Goal: Task Accomplishment & Management: Complete application form

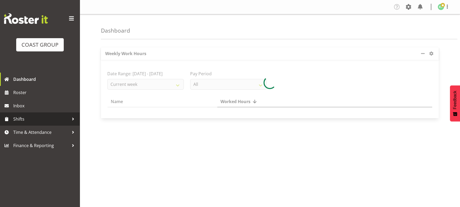
click at [61, 121] on span "Shifts" at bounding box center [41, 119] width 56 height 8
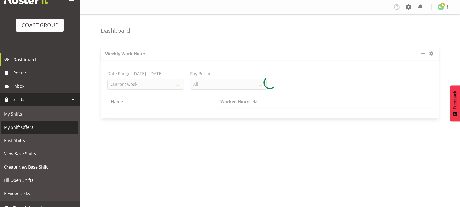
scroll to position [40, 0]
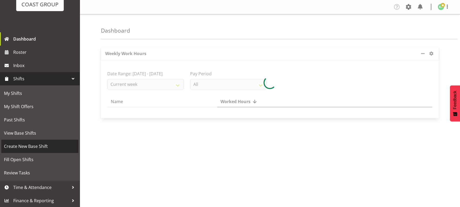
click at [39, 144] on span "Create New Base Shift" at bounding box center [40, 147] width 72 height 8
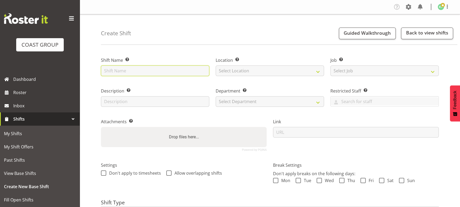
click at [144, 71] on input "text" at bounding box center [155, 71] width 108 height 11
type input "Displayworks WLG"
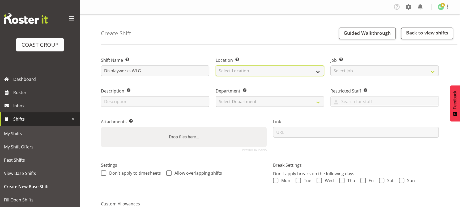
click at [269, 71] on select "Select Location EHS WLG DW WLG" at bounding box center [270, 71] width 108 height 11
select select "38"
click at [216, 66] on select "Select Location EHS WLG DW WLG" at bounding box center [270, 71] width 108 height 11
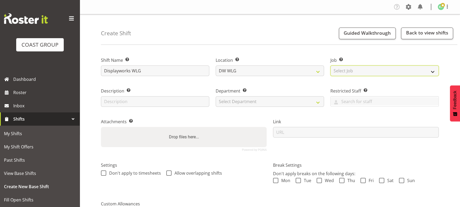
click at [340, 71] on select "Select Job Create new job 1 Carlton Events 1 Carlton Hamilton 1 Carlton Welling…" at bounding box center [384, 71] width 108 height 11
select select "500"
click at [330, 66] on select "Select Job Create new job 1 Carlton Events 1 Carlton Hamilton 1 Carlton Welling…" at bounding box center [384, 71] width 108 height 11
click at [269, 101] on select "Select Department EHS WLG OPS DW WLG DW WLG SALES" at bounding box center [270, 101] width 108 height 11
select select "33"
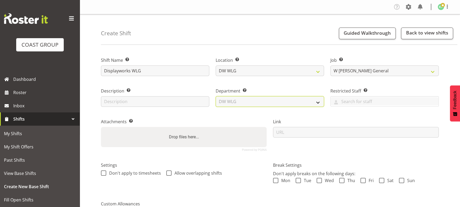
click at [216, 96] on select "Select Department EHS WLG OPS DW WLG DW WLG SALES" at bounding box center [270, 101] width 108 height 11
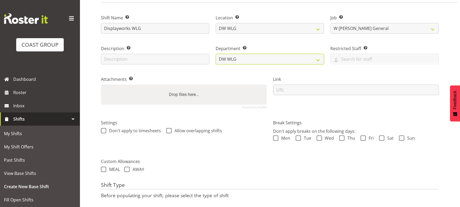
scroll to position [79, 0]
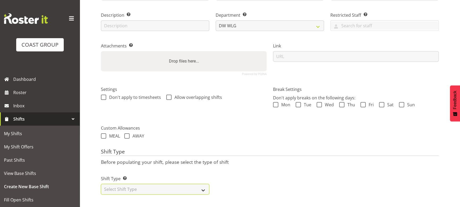
click at [171, 188] on select "Select Shift Type One Off Shift Recurring Shift Rotating Shift" at bounding box center [155, 189] width 108 height 11
select select "one_off"
click at [101, 184] on select "Select Shift Type One Off Shift Recurring Shift Rotating Shift" at bounding box center [155, 189] width 108 height 11
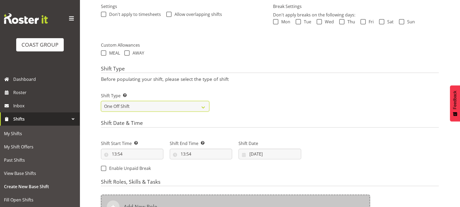
scroll to position [200, 0]
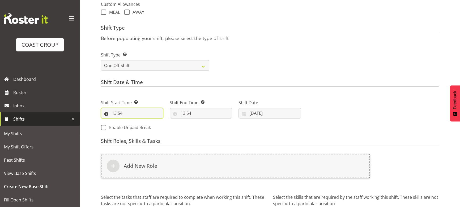
click at [132, 113] on input "13:54" at bounding box center [132, 113] width 62 height 11
drag, startPoint x: 137, startPoint y: 128, endPoint x: 137, endPoint y: 123, distance: 4.8
click at [137, 128] on select "00 01 02 03 04 05 06 07 08 09 10 11 12 13 14 15 16 17 18 19 20 21 22 23" at bounding box center [137, 127] width 12 height 11
select select "8"
click at [131, 122] on select "00 01 02 03 04 05 06 07 08 09 10 11 12 13 14 15 16 17 18 19 20 21 22 23" at bounding box center [137, 127] width 12 height 11
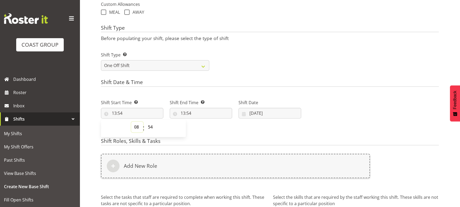
type input "08:54"
drag, startPoint x: 150, startPoint y: 128, endPoint x: 149, endPoint y: 121, distance: 7.1
click at [150, 126] on select "00 01 02 03 04 05 06 07 08 09 10 11 12 13 14 15 16 17 18 19 20 21 22 23 24 25 2…" at bounding box center [151, 127] width 12 height 11
select select "0"
click at [145, 122] on select "00 01 02 03 04 05 06 07 08 09 10 11 12 13 14 15 16 17 18 19 20 21 22 23 24 25 2…" at bounding box center [151, 127] width 12 height 11
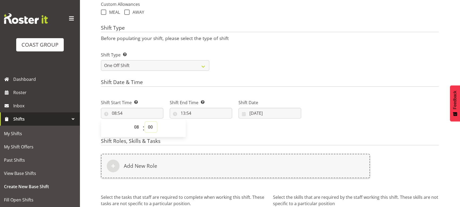
type input "08:00"
click at [213, 109] on input "13:54" at bounding box center [201, 113] width 62 height 11
drag, startPoint x: 206, startPoint y: 129, endPoint x: 206, endPoint y: 123, distance: 5.8
click at [206, 129] on select "00 01 02 03 04 05 06 07 08 09 10 11 12 13 14 15 16 17 18 19 20 21 22 23" at bounding box center [206, 127] width 12 height 11
select select "16"
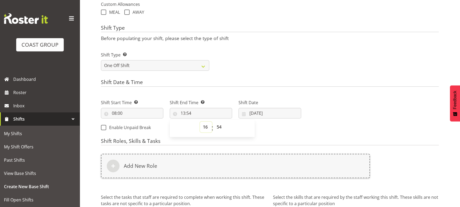
click at [200, 122] on select "00 01 02 03 04 05 06 07 08 09 10 11 12 13 14 15 16 17 18 19 20 21 22 23" at bounding box center [206, 127] width 12 height 11
type input "16:54"
click at [221, 124] on select "00 01 02 03 04 05 06 07 08 09 10 11 12 13 14 15 16 17 18 19 20 21 22 23 24 25 2…" at bounding box center [220, 127] width 12 height 11
select select "0"
click at [214, 122] on select "00 01 02 03 04 05 06 07 08 09 10 11 12 13 14 15 16 17 18 19 20 21 22 23 24 25 2…" at bounding box center [220, 127] width 12 height 11
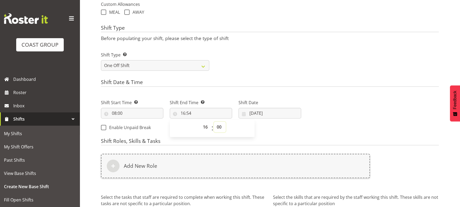
type input "16:00"
click at [130, 113] on input "08:00" at bounding box center [132, 113] width 62 height 11
drag, startPoint x: 133, startPoint y: 127, endPoint x: 133, endPoint y: 121, distance: 5.8
click at [133, 126] on select "00 01 02 03 04 05 06 07 08 09 10 11 12 13 14 15 16 17 18 19 20 21 22 23" at bounding box center [137, 127] width 12 height 11
select select "7"
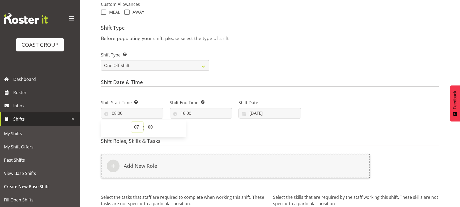
click at [131, 122] on select "00 01 02 03 04 05 06 07 08 09 10 11 12 13 14 15 16 17 18 19 20 21 22 23" at bounding box center [137, 127] width 12 height 11
type input "07:00"
click at [150, 122] on select "00 01 02 03 04 05 06 07 08 09 10 11 12 13 14 15 16 17 18 19 20 21 22 23 24 25 2…" at bounding box center [151, 127] width 12 height 11
select select "30"
click at [145, 122] on select "00 01 02 03 04 05 06 07 08 09 10 11 12 13 14 15 16 17 18 19 20 21 22 23 24 25 2…" at bounding box center [151, 127] width 12 height 11
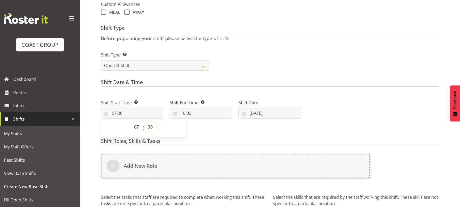
type input "07:30"
click at [288, 112] on input "19/08/2025" at bounding box center [269, 113] width 62 height 11
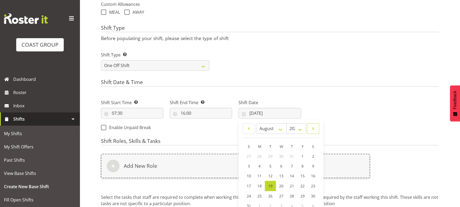
click at [313, 128] on span at bounding box center [312, 129] width 5 height 6
click at [312, 127] on span at bounding box center [312, 129] width 5 height 6
select select "11"
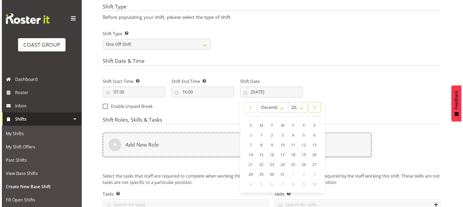
scroll to position [248, 0]
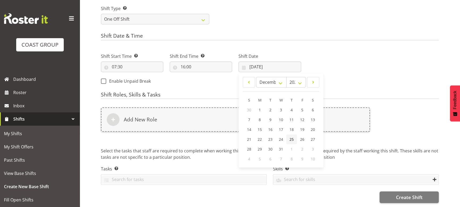
click at [296, 138] on link "25" at bounding box center [291, 140] width 11 height 10
type input "25/12/2025"
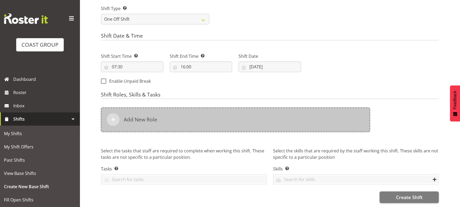
click at [218, 122] on div "Add New Role" at bounding box center [235, 119] width 269 height 24
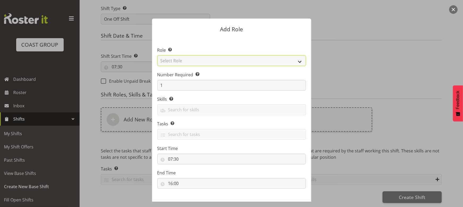
click at [218, 65] on select "Select Role ACCOUNT MANAGER ACCOUNT MANAGER DW ACCOUNTS AKL DIANNA VEHICLES AKL…" at bounding box center [231, 60] width 149 height 11
select select "566"
click at [157, 55] on select "Select Role ACCOUNT MANAGER ACCOUNT MANAGER DW ACCOUNTS AKL DIANNA VEHICLES AKL…" at bounding box center [231, 60] width 149 height 11
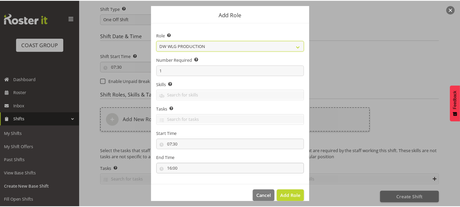
scroll to position [23, 0]
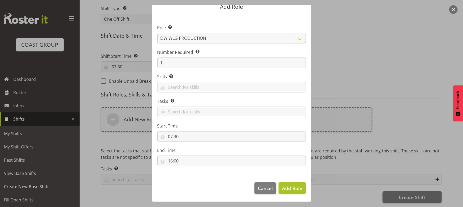
click at [288, 183] on button "Add Role" at bounding box center [292, 189] width 27 height 12
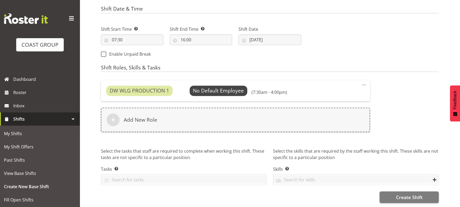
scroll to position [276, 0]
click at [413, 194] on span "Create Shift" at bounding box center [408, 197] width 27 height 7
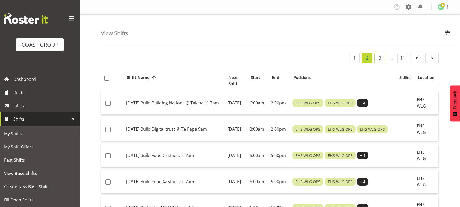
drag, startPoint x: 382, startPoint y: 57, endPoint x: 380, endPoint y: 60, distance: 3.6
click at [381, 57] on link "3" at bounding box center [379, 58] width 11 height 11
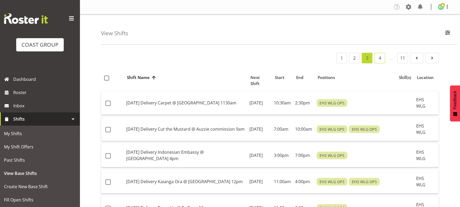
click at [381, 55] on link "4" at bounding box center [379, 58] width 11 height 11
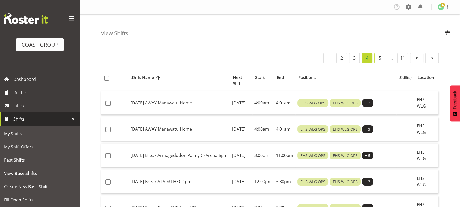
click at [381, 58] on link "5" at bounding box center [379, 58] width 11 height 11
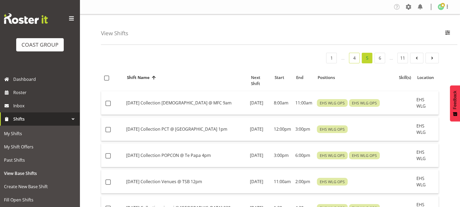
click at [357, 57] on link "4" at bounding box center [354, 58] width 11 height 11
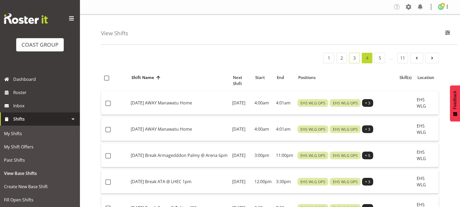
click at [354, 59] on link "3" at bounding box center [354, 58] width 11 height 11
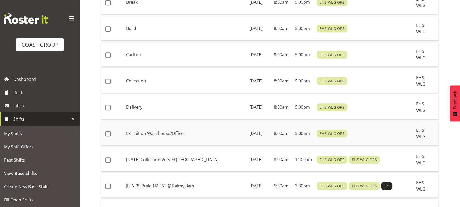
scroll to position [434, 0]
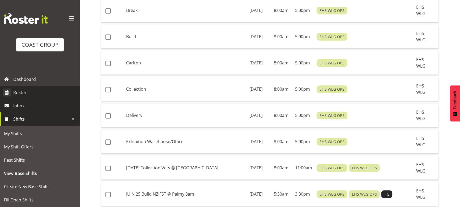
click at [25, 96] on span "Roster" at bounding box center [45, 93] width 64 height 8
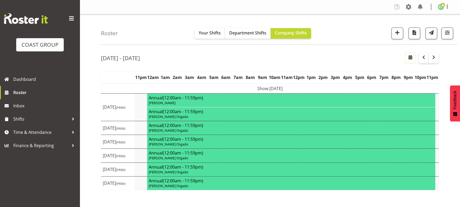
click at [406, 55] on button "button" at bounding box center [410, 58] width 10 height 11
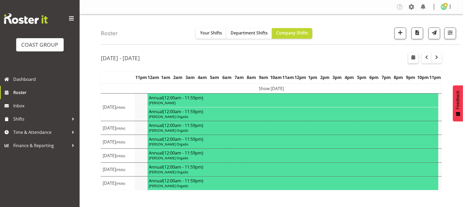
select select "7"
select select "2025"
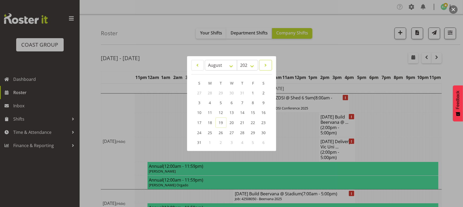
click at [268, 66] on link at bounding box center [265, 65] width 12 height 11
click at [268, 66] on span at bounding box center [266, 65] width 6 height 6
select select "10"
click at [217, 132] on link "25" at bounding box center [221, 133] width 11 height 10
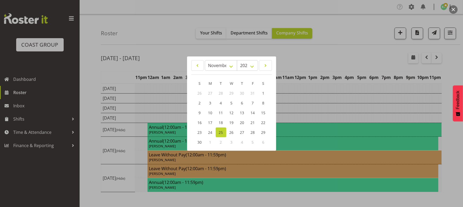
click at [350, 108] on div at bounding box center [231, 103] width 463 height 207
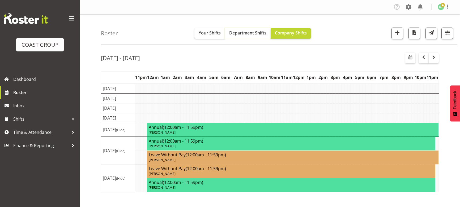
click at [260, 36] on button "Department Shifts" at bounding box center [248, 33] width 46 height 11
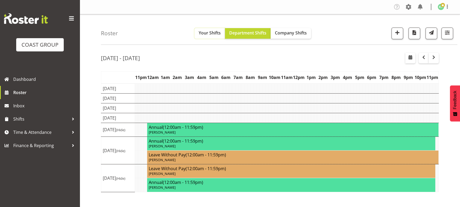
click at [205, 32] on span "Your Shifts" at bounding box center [210, 33] width 22 height 6
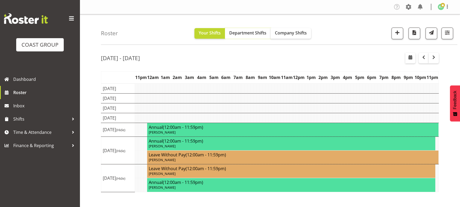
click at [255, 33] on span "Department Shifts" at bounding box center [247, 33] width 37 height 6
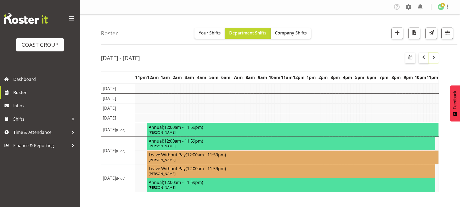
click at [434, 58] on span "button" at bounding box center [433, 57] width 6 height 6
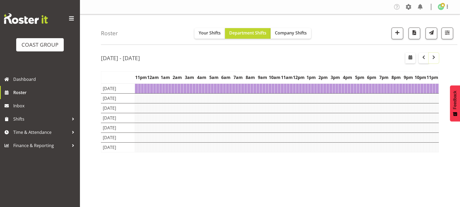
click at [434, 58] on span "button" at bounding box center [433, 57] width 6 height 6
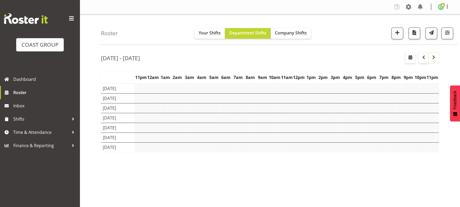
click at [436, 58] on span "button" at bounding box center [433, 57] width 6 height 6
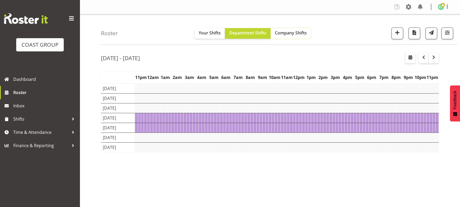
click at [295, 34] on span "Company Shifts" at bounding box center [291, 33] width 32 height 6
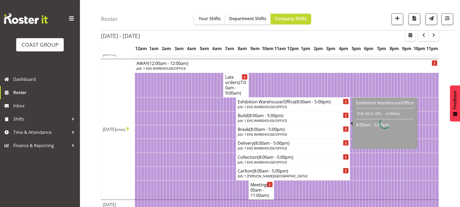
scroll to position [70, 0]
